Goal: Find specific page/section

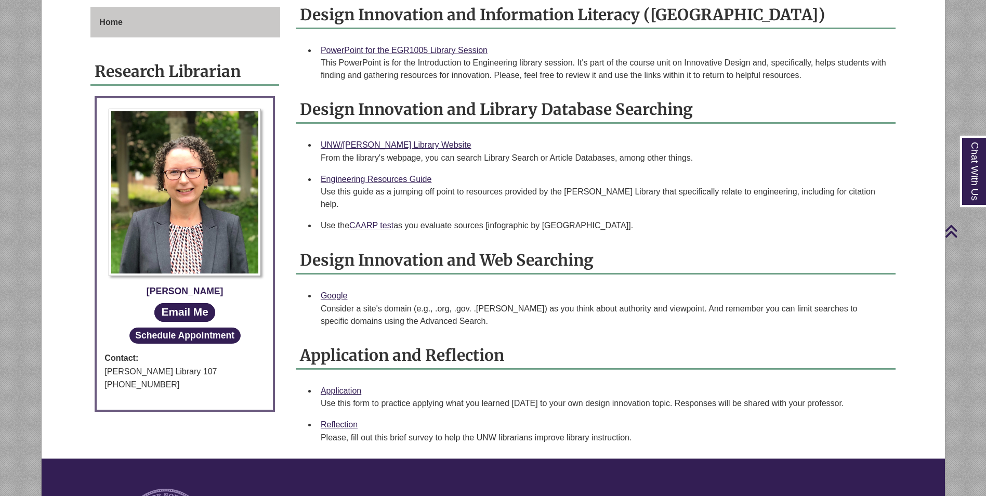
scroll to position [312, 0]
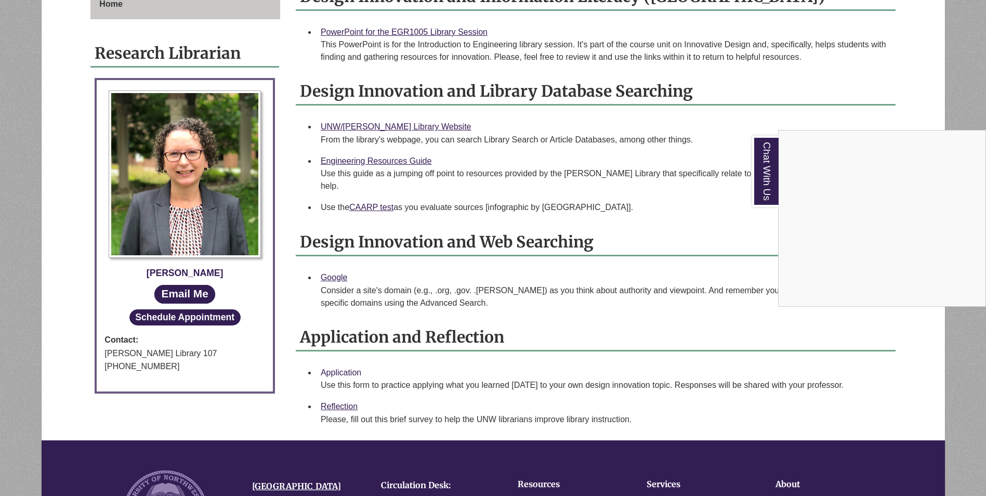
drag, startPoint x: 335, startPoint y: 354, endPoint x: 337, endPoint y: 359, distance: 5.8
click at [335, 354] on div "Chat With Us" at bounding box center [493, 248] width 986 height 496
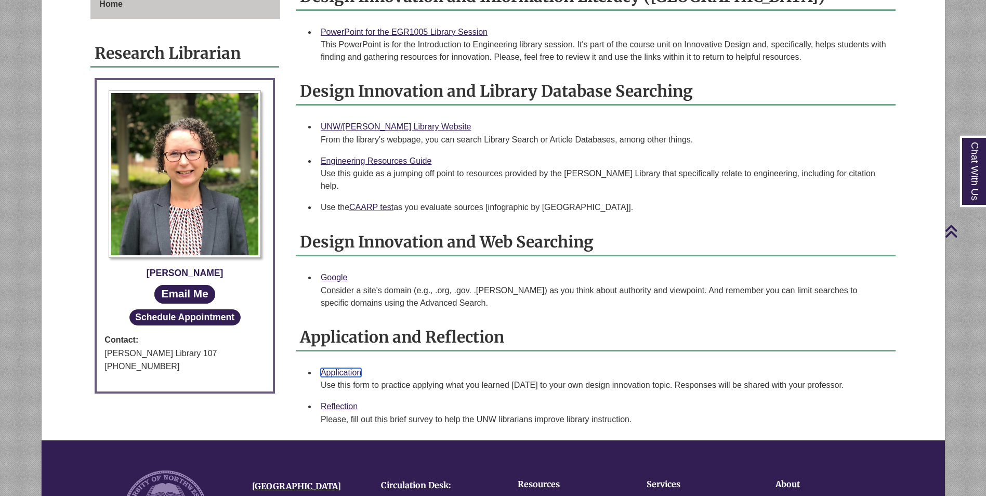
click at [341, 368] on link "Application" at bounding box center [341, 372] width 41 height 9
click at [337, 402] on link "Reflection" at bounding box center [339, 406] width 37 height 9
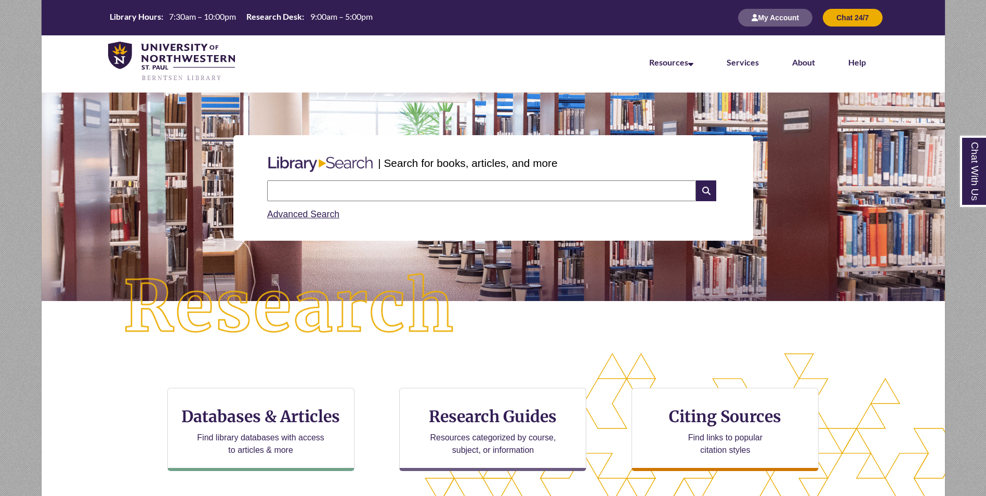
click at [562, 190] on input "text" at bounding box center [481, 190] width 429 height 21
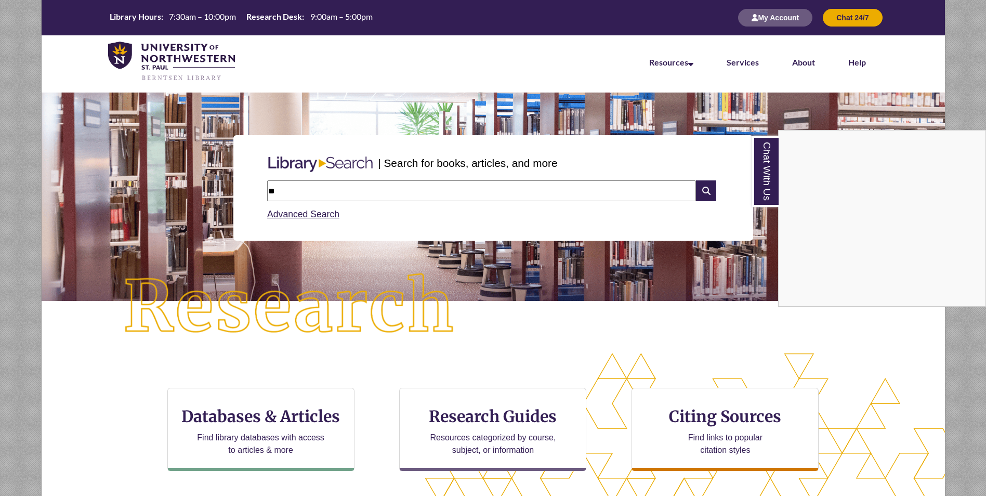
type input "*"
type input "**"
